Goal: Check status: Check status

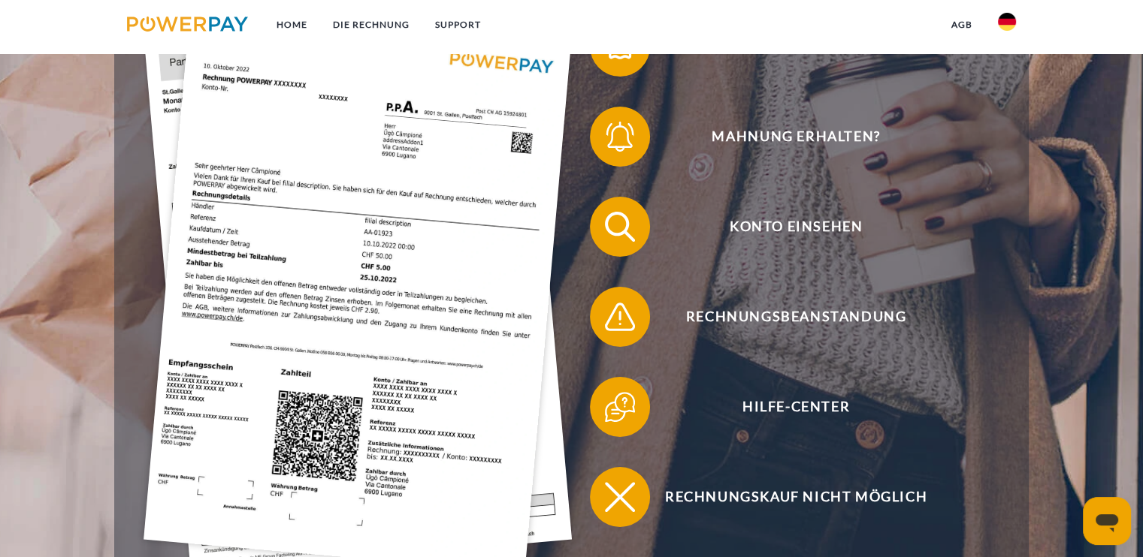
scroll to position [376, 0]
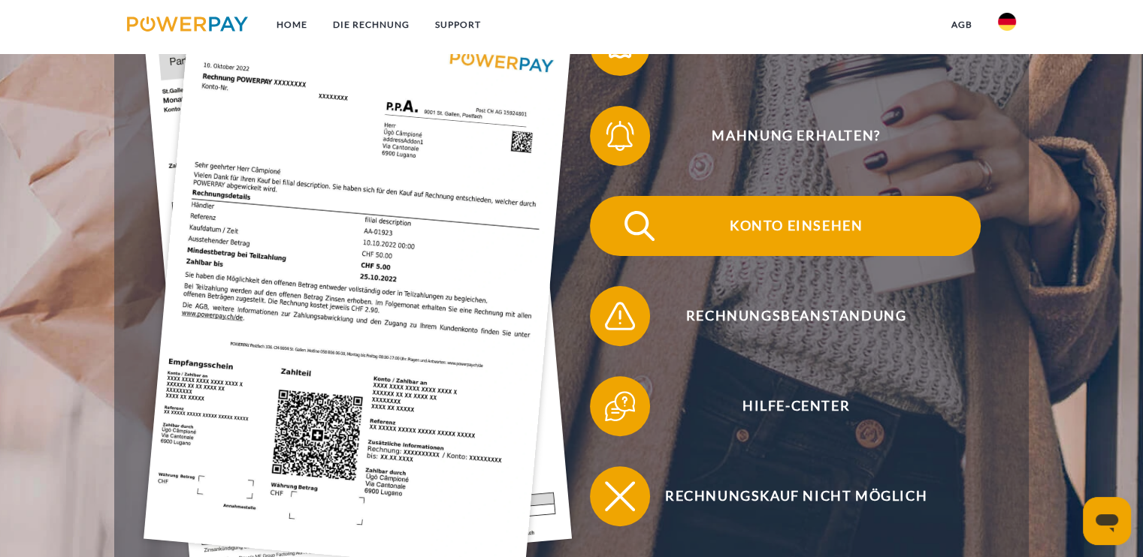
click at [832, 232] on span "Konto einsehen" at bounding box center [795, 226] width 368 height 60
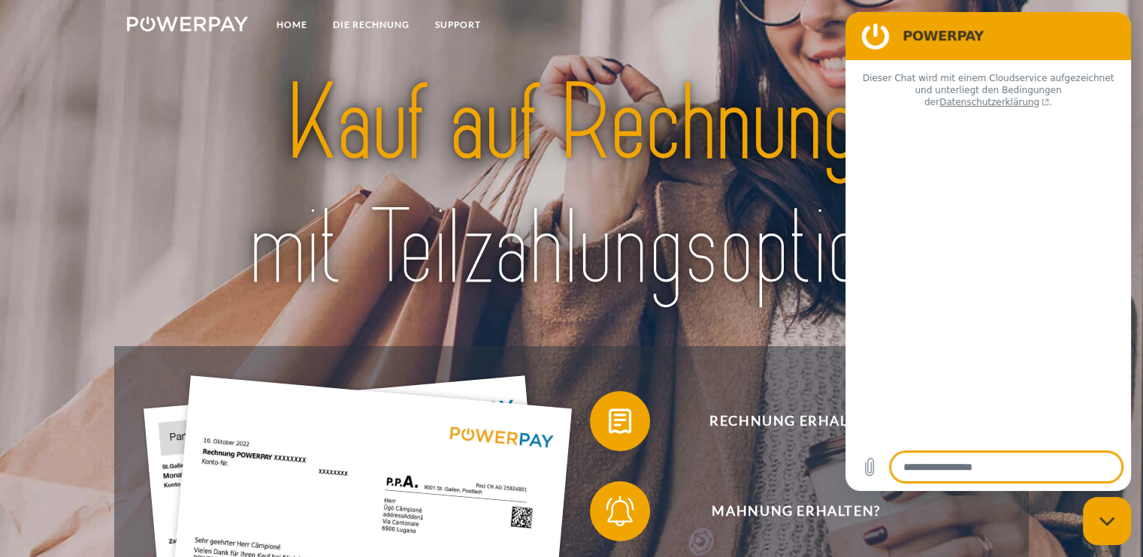
type textarea "*"
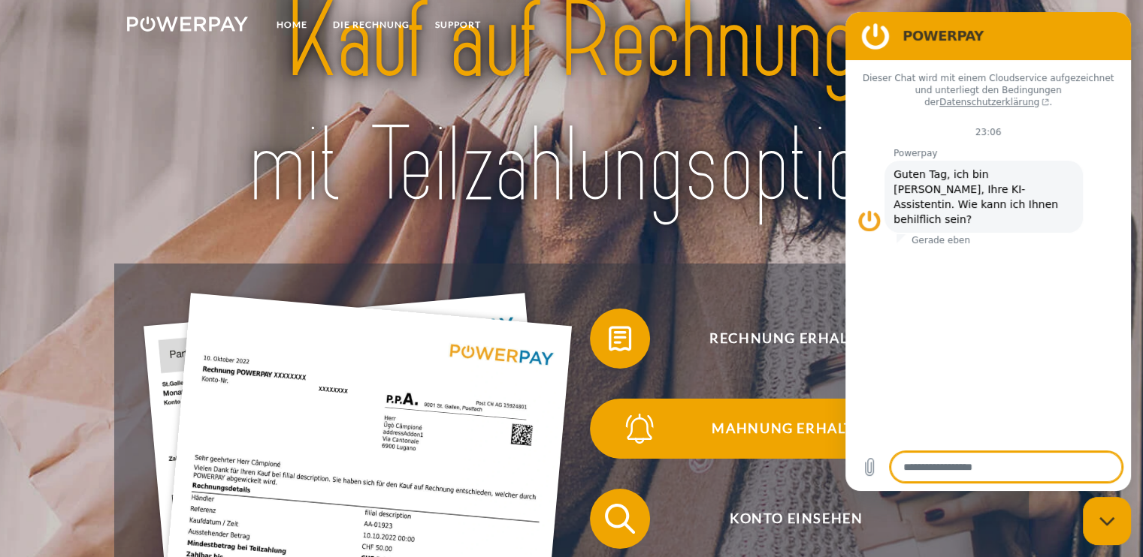
scroll to position [225, 0]
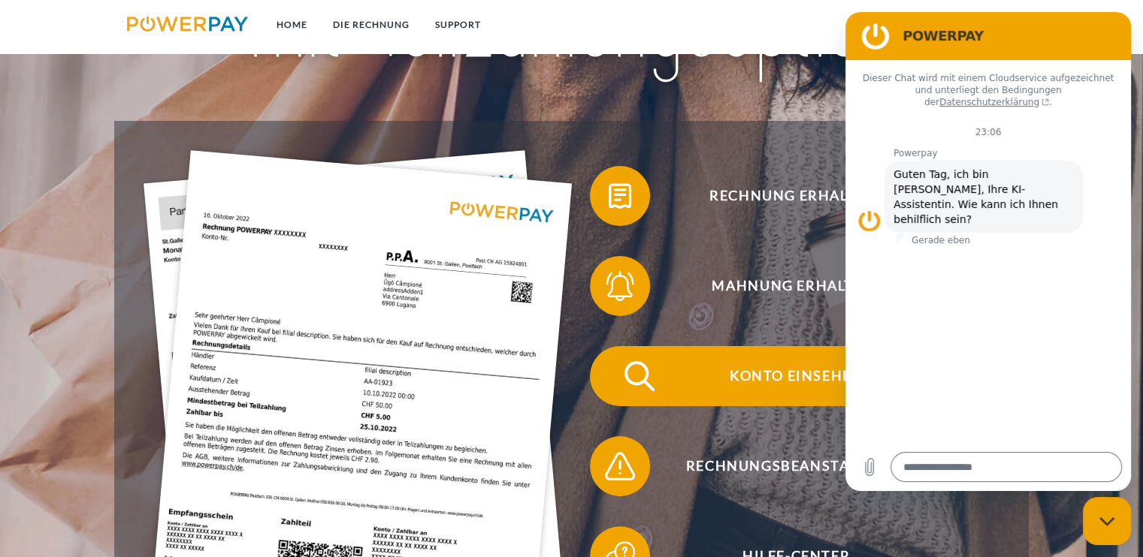
click at [770, 385] on span "Konto einsehen" at bounding box center [795, 376] width 368 height 60
